Goal: Obtain resource: Obtain resource

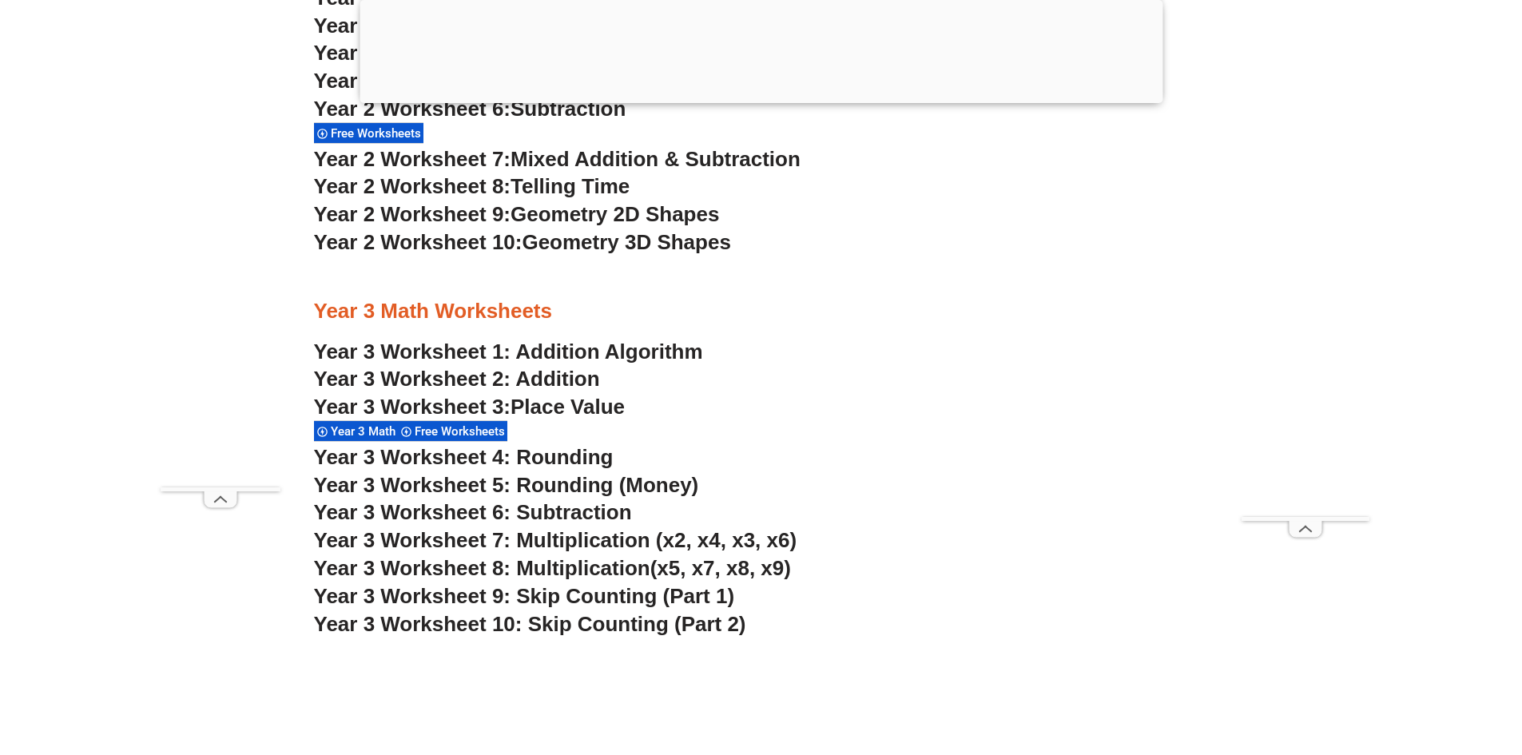
scroll to position [2232, 0]
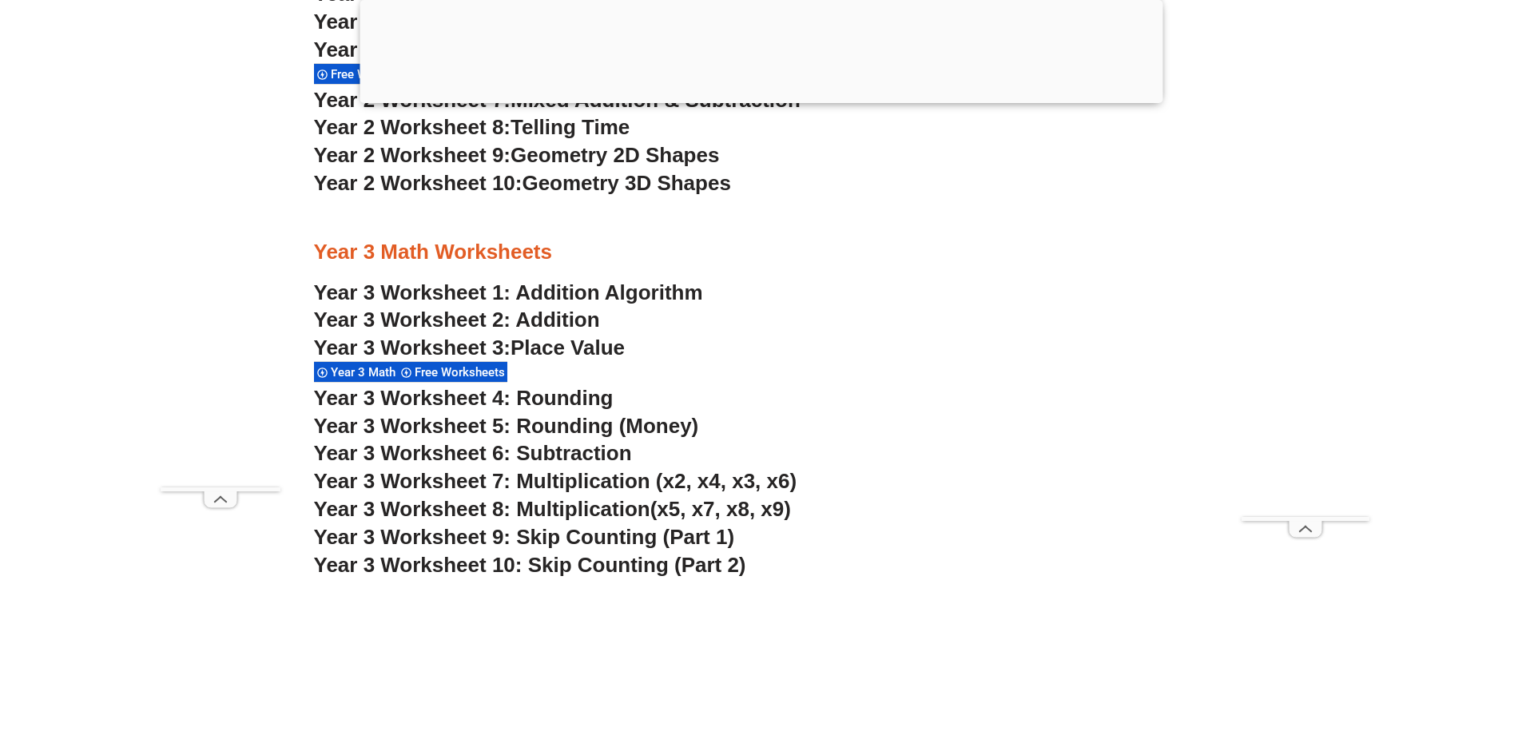
click at [558, 286] on link "Year 3 Worksheet 1: Addition Algorithm" at bounding box center [508, 292] width 389 height 24
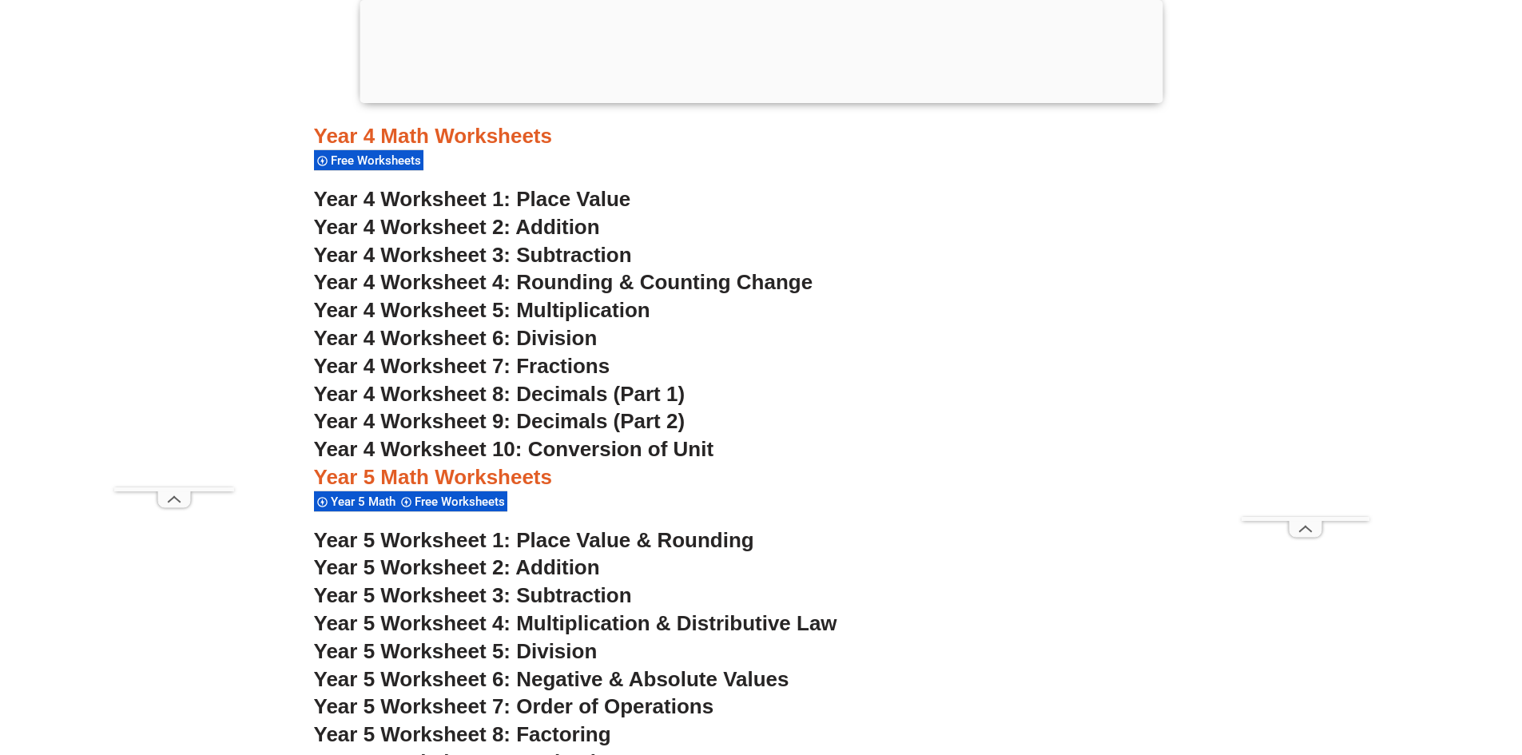
scroll to position [2951, 0]
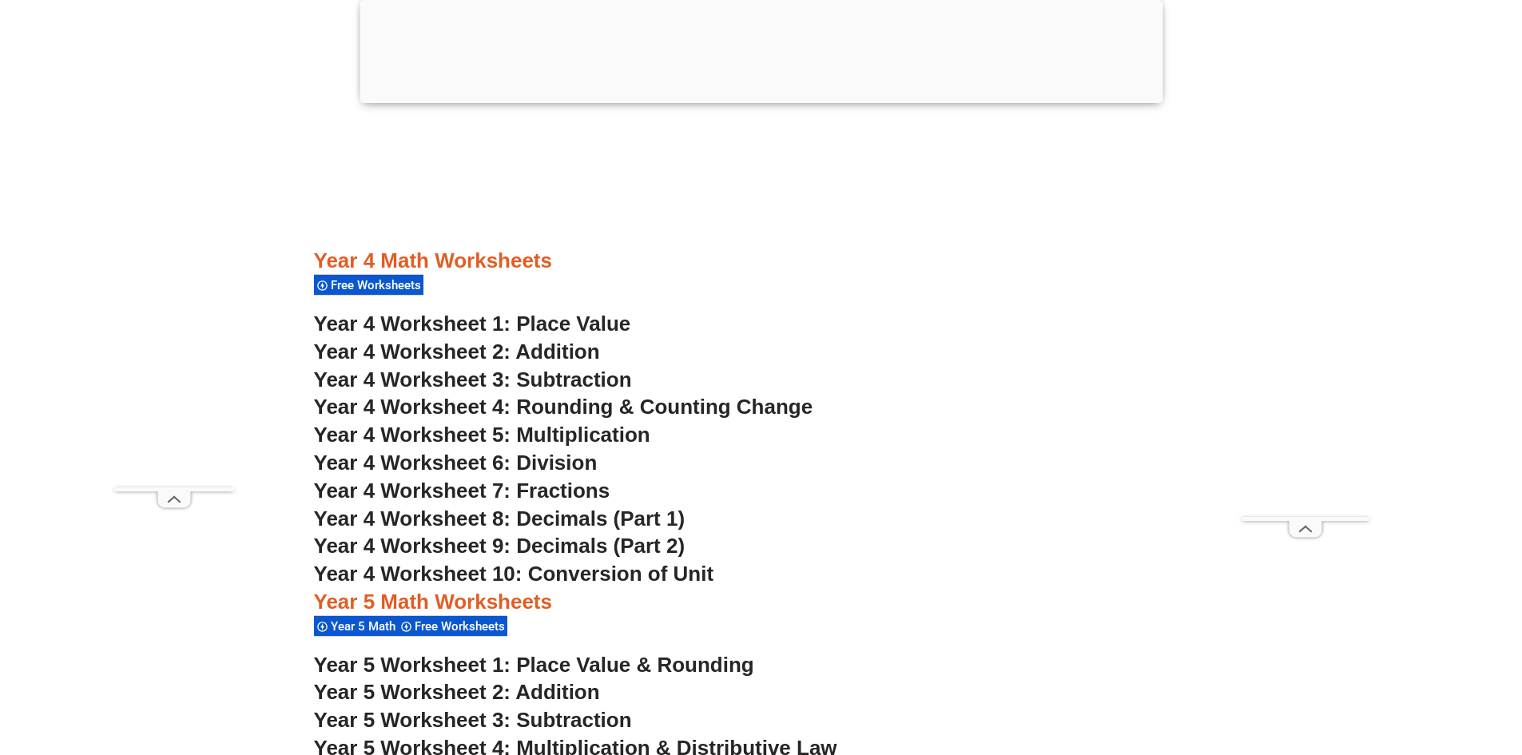
click at [553, 351] on span "Year 4 Worksheet 2: Addition" at bounding box center [457, 351] width 286 height 24
click at [518, 316] on span "Year 4 Worksheet 1: Place Value" at bounding box center [472, 324] width 317 height 24
click at [685, 664] on span "Year 5 Worksheet 1: Place Value & Rounding" at bounding box center [534, 665] width 440 height 24
click at [547, 323] on span "Year 4 Worksheet 1: Place Value" at bounding box center [472, 324] width 317 height 24
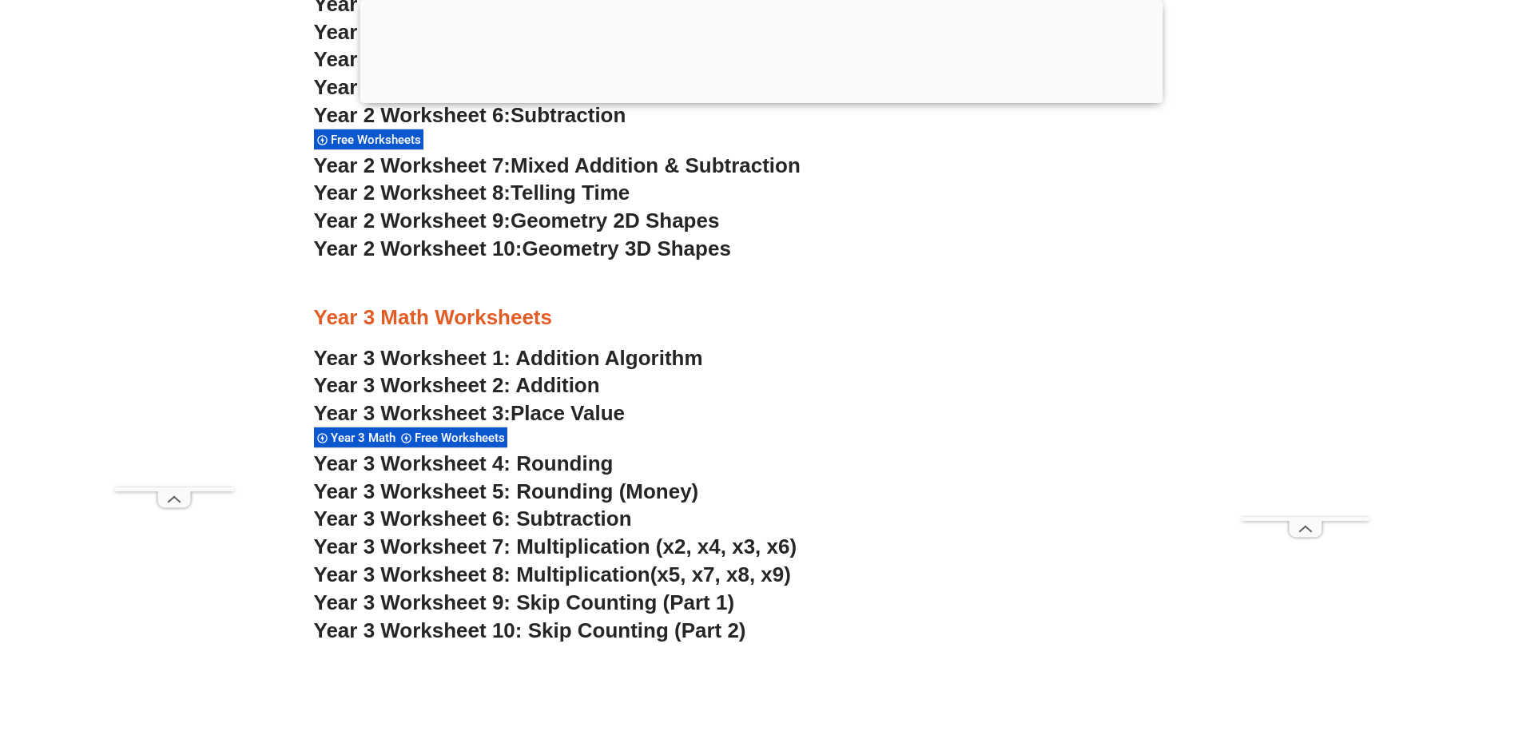
scroll to position [2232, 0]
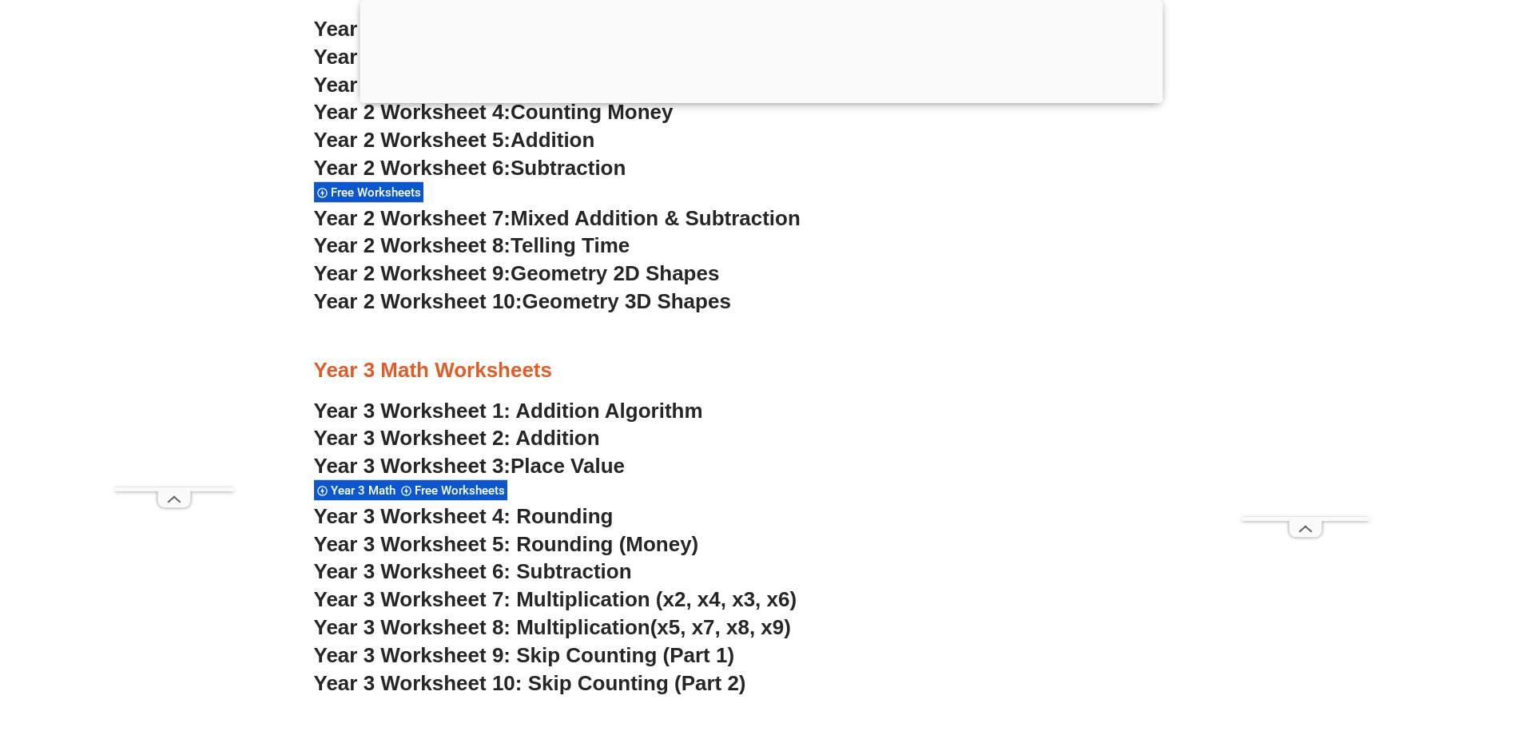
click at [584, 461] on span "Place Value" at bounding box center [567, 466] width 114 height 24
click at [536, 428] on link "Year 3 Worksheet 2: Addition" at bounding box center [457, 438] width 286 height 24
click at [621, 417] on link "Year 3 Worksheet 1: Addition Algorithm" at bounding box center [508, 411] width 389 height 24
click at [591, 539] on span "Year 3 Worksheet 5: Rounding (Money)" at bounding box center [506, 544] width 385 height 24
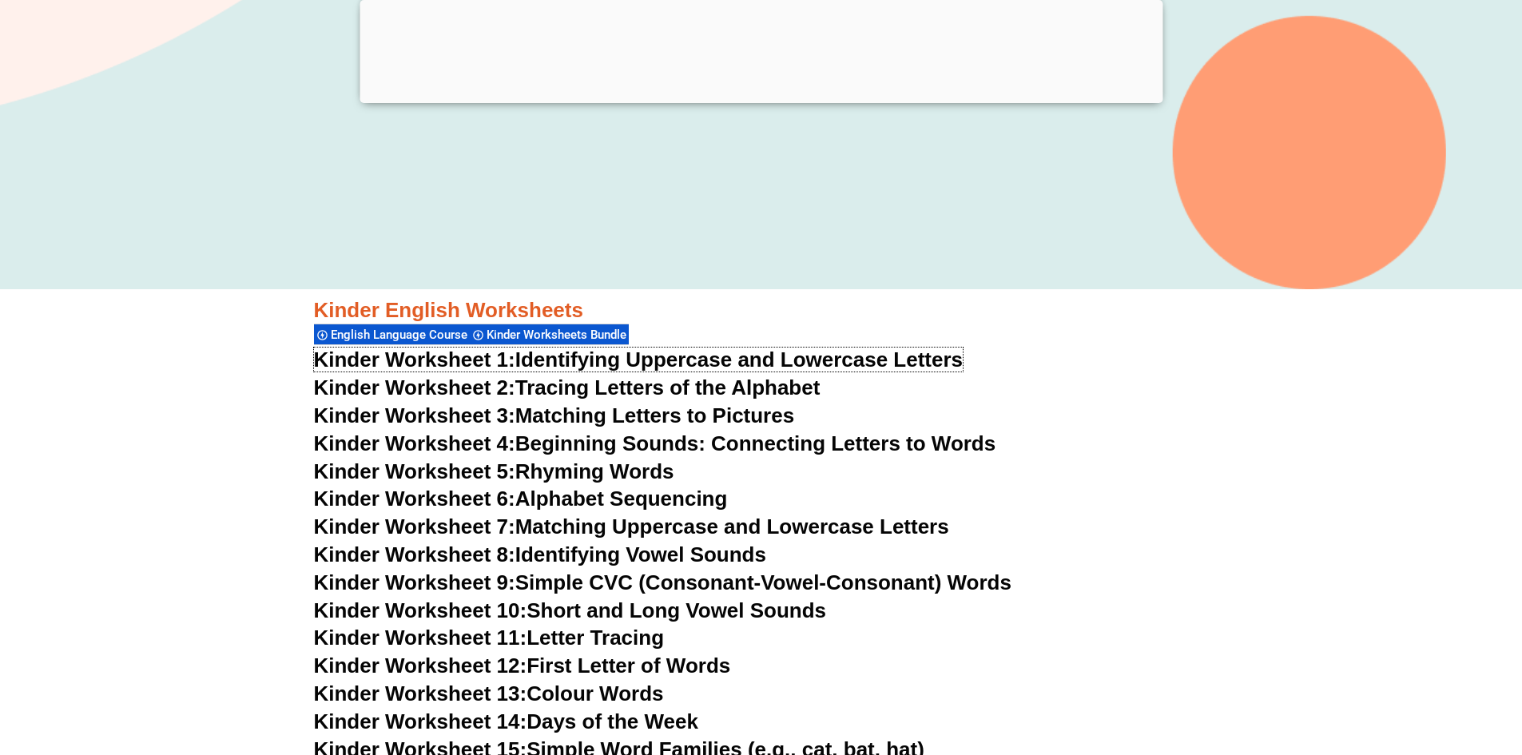
scroll to position [419, 0]
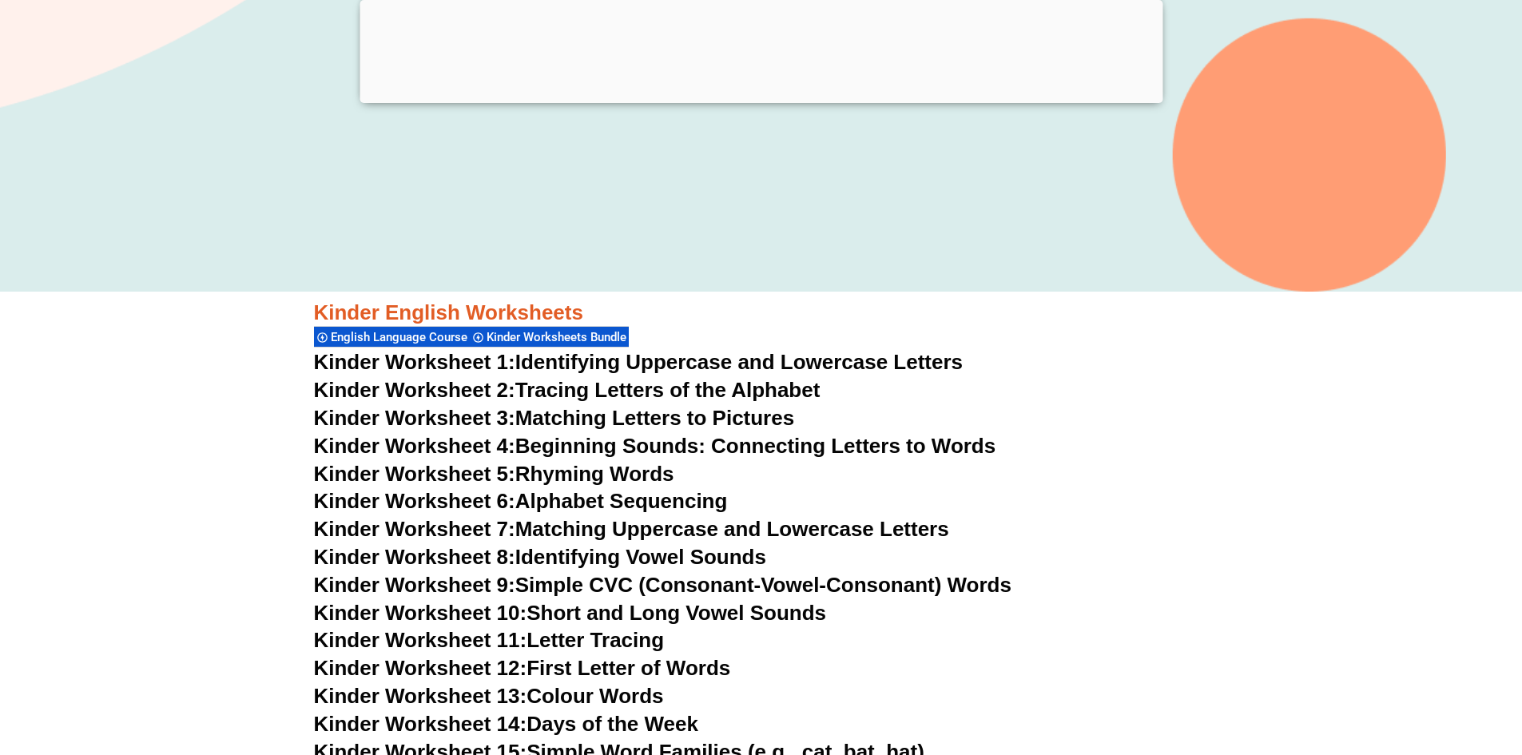
click at [656, 423] on link "Kinder Worksheet 3: Matching Letters to Pictures" at bounding box center [554, 418] width 481 height 24
click at [582, 445] on link "Kinder Worksheet 4: Beginning Sounds: Connecting Letters to Words" at bounding box center [655, 446] width 682 height 24
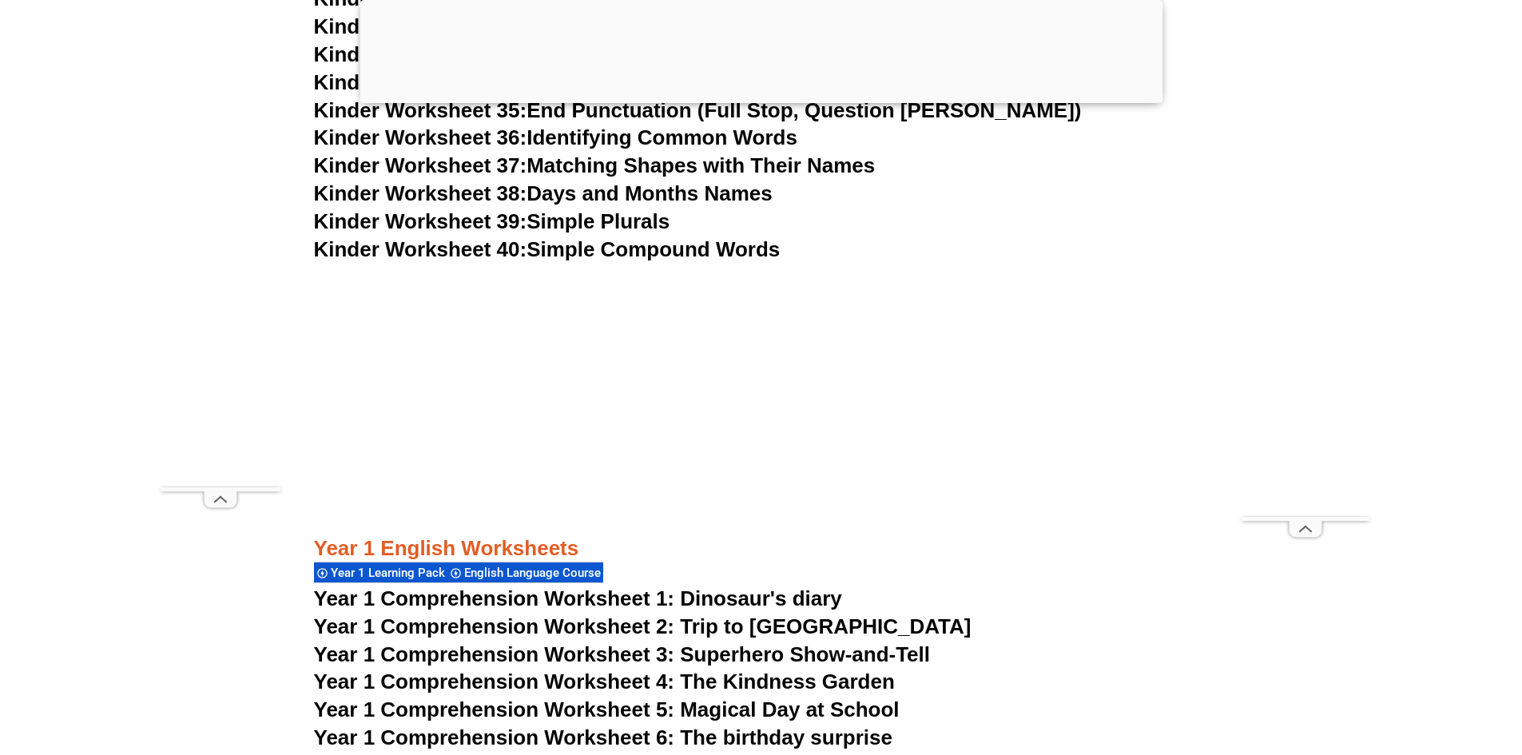
scroll to position [1777, 0]
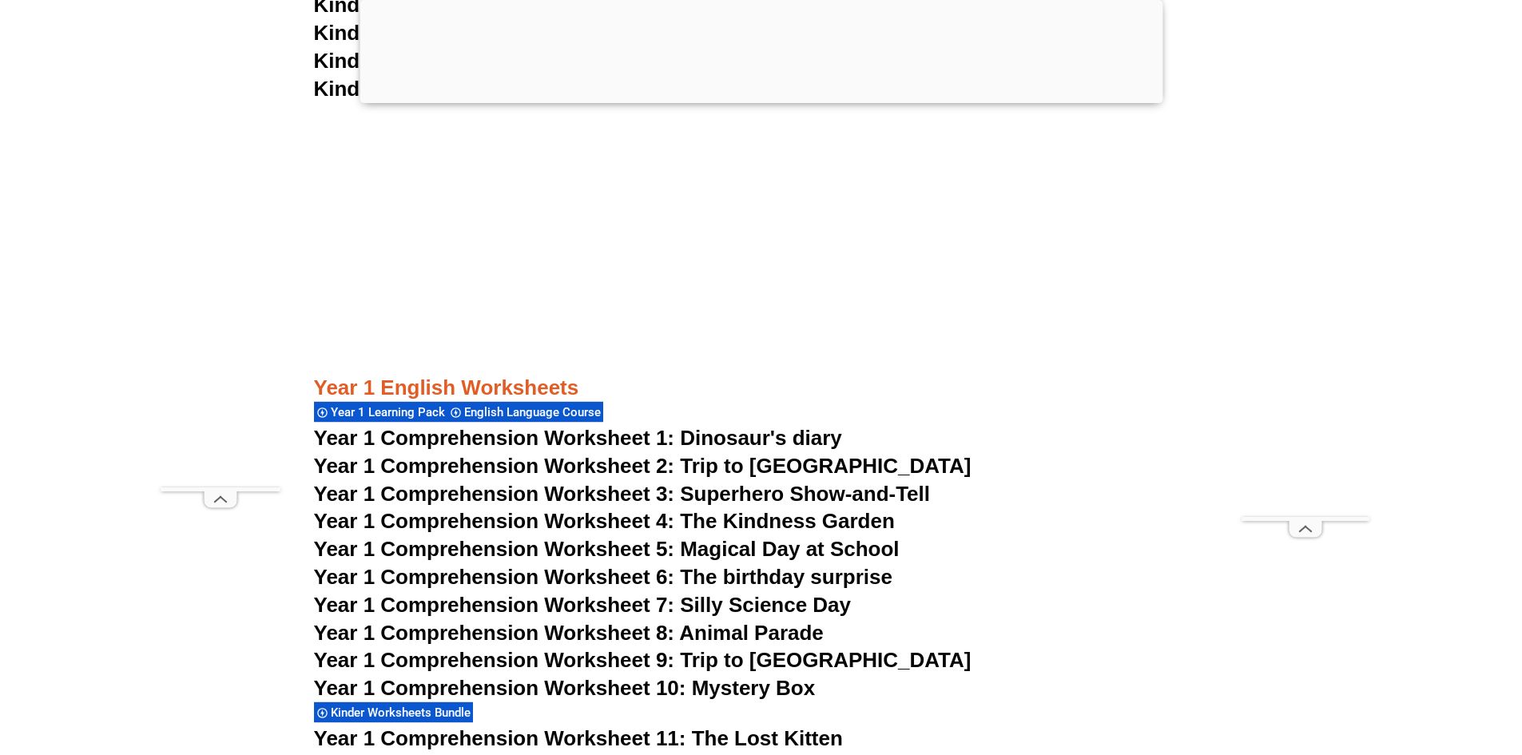
click at [741, 441] on span "Year 1 Comprehension Worksheet 1: Dinosaur's diary" at bounding box center [578, 438] width 528 height 24
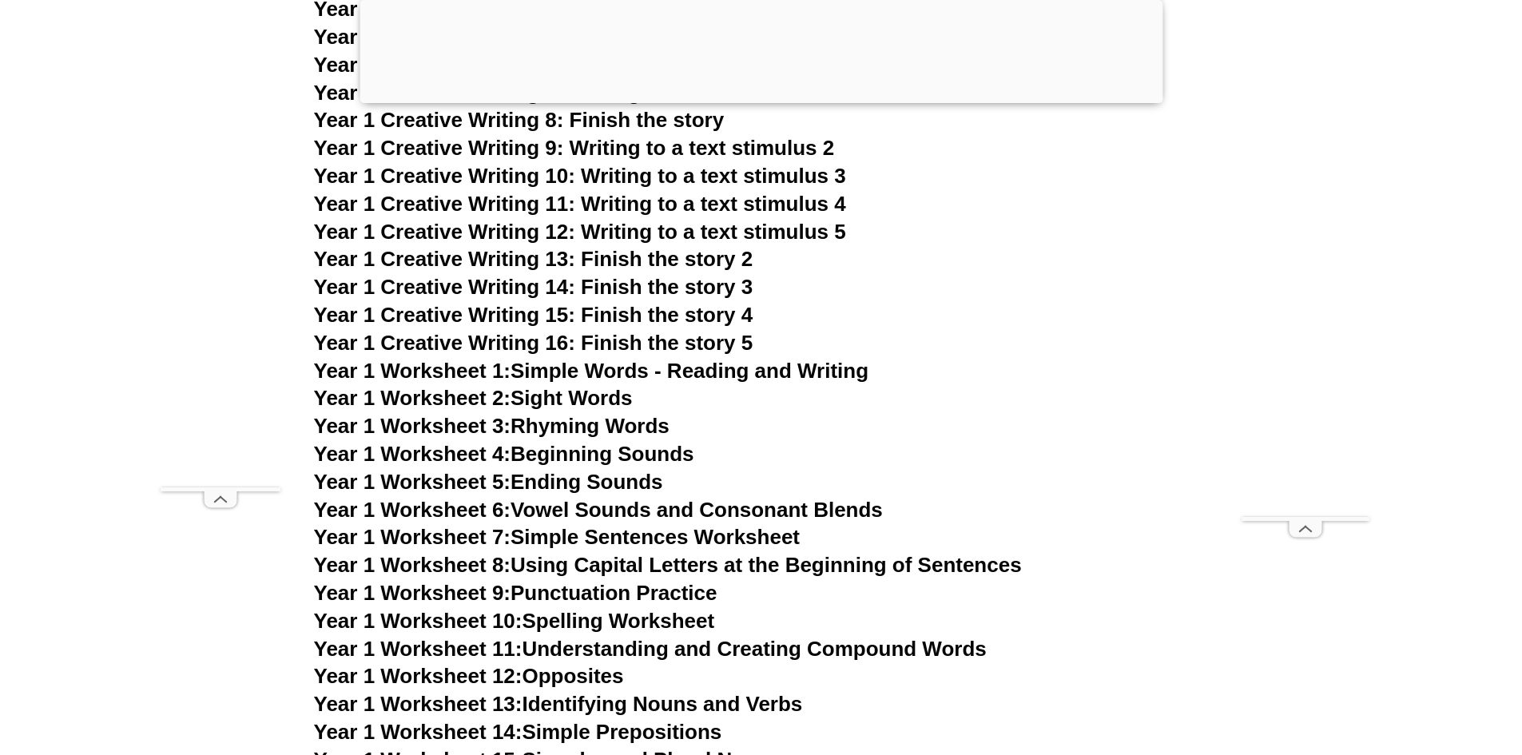
scroll to position [2896, 0]
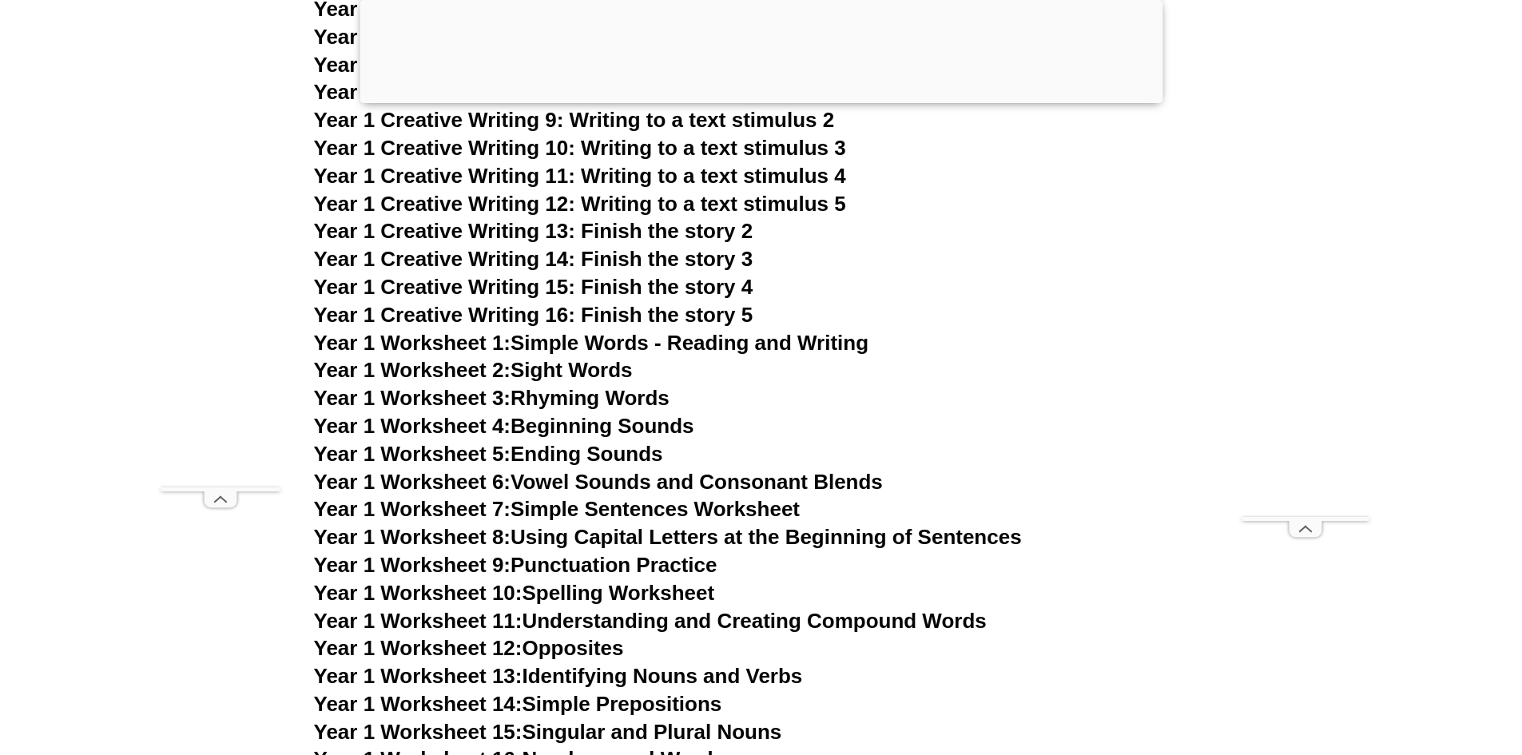
click at [574, 371] on link "Year 1 Worksheet 2: Sight Words" at bounding box center [473, 370] width 319 height 24
click at [650, 343] on link "Year 1 Worksheet 1: Simple Words - Reading and Writing" at bounding box center [591, 343] width 555 height 24
click at [614, 371] on link "Year 1 Worksheet 2: Sight Words" at bounding box center [473, 370] width 319 height 24
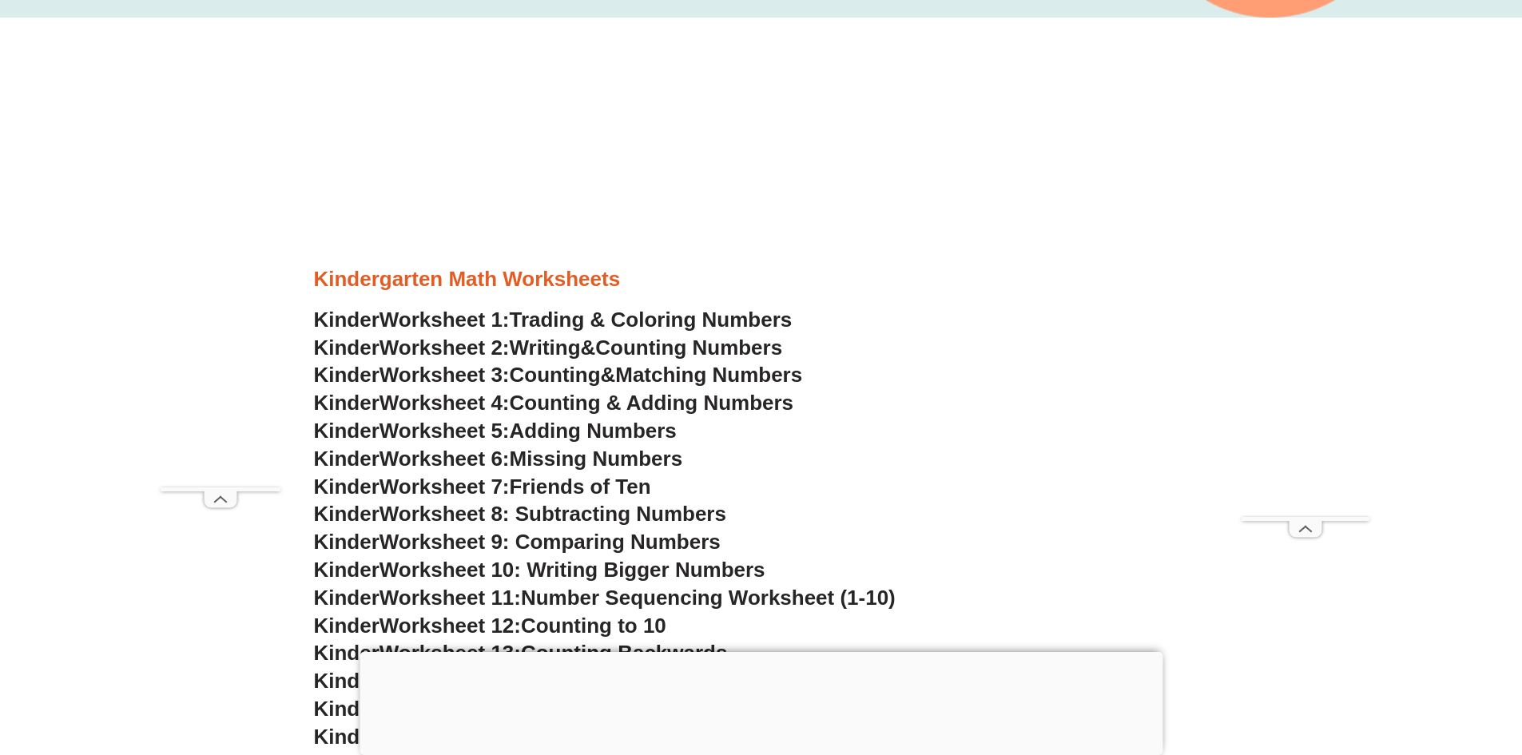
click at [657, 378] on span "Matching Numbers" at bounding box center [708, 375] width 187 height 24
click at [677, 407] on span "Counting & Adding Numbers" at bounding box center [652, 403] width 284 height 24
click at [634, 438] on span "Adding Numbers" at bounding box center [593, 431] width 167 height 24
click at [510, 455] on span "Worksheet 6:" at bounding box center [444, 459] width 130 height 24
click at [625, 485] on span "Friends of Ten" at bounding box center [580, 486] width 141 height 24
